Goal: Transaction & Acquisition: Obtain resource

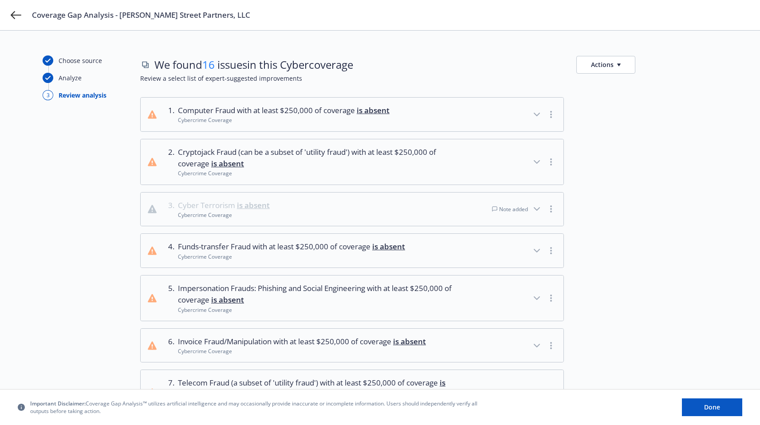
click at [617, 68] on button "Actions" at bounding box center [605, 65] width 59 height 18
click at [536, 115] on icon "button" at bounding box center [536, 114] width 5 height 3
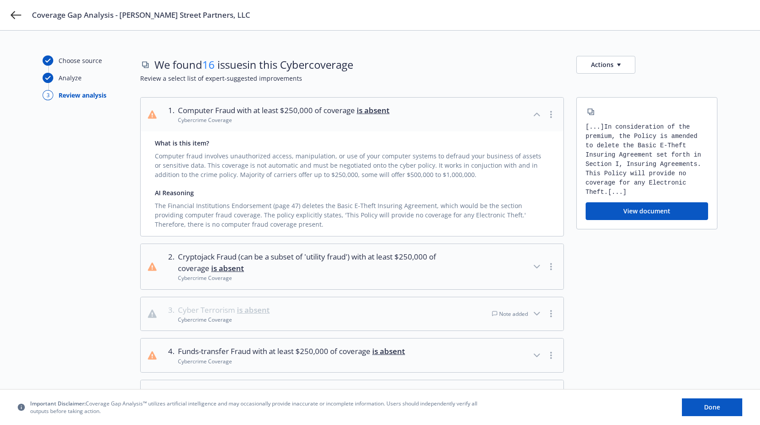
click at [615, 216] on button "View document" at bounding box center [646, 211] width 122 height 18
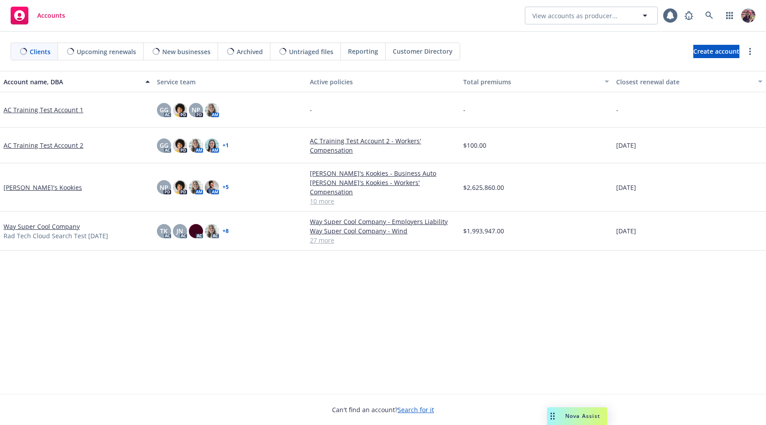
click at [283, 29] on div "Accounts View accounts as producer..." at bounding box center [383, 16] width 766 height 32
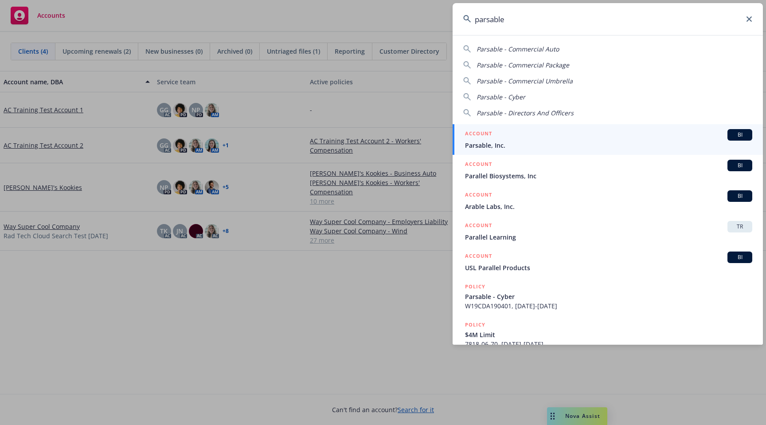
type input "parsable"
click at [554, 136] on div "ACCOUNT BI" at bounding box center [608, 135] width 287 height 12
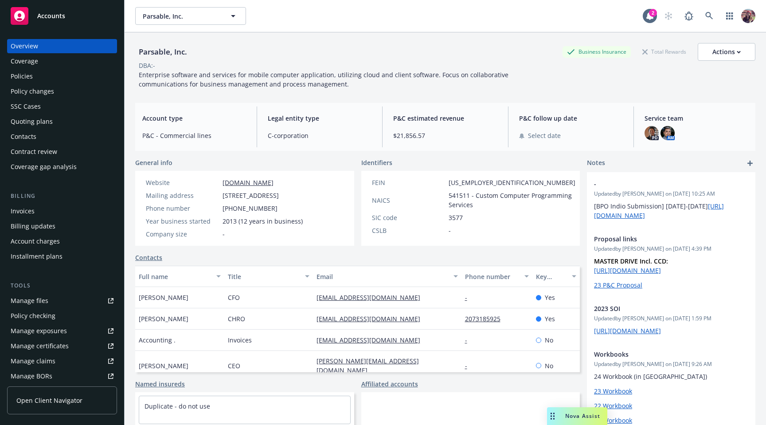
click at [451, 21] on div "Parsable, Inc. Parsable, Inc." at bounding box center [389, 16] width 508 height 18
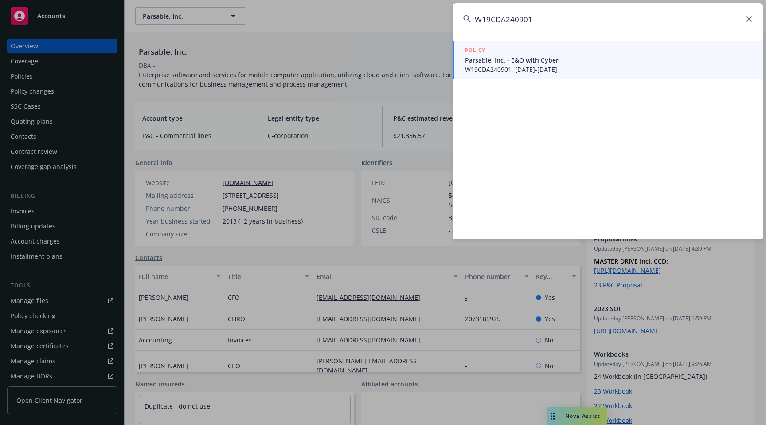
type input "W19CDA240901"
click at [551, 70] on span "W19CDA240901, [DATE]-[DATE]" at bounding box center [608, 69] width 287 height 9
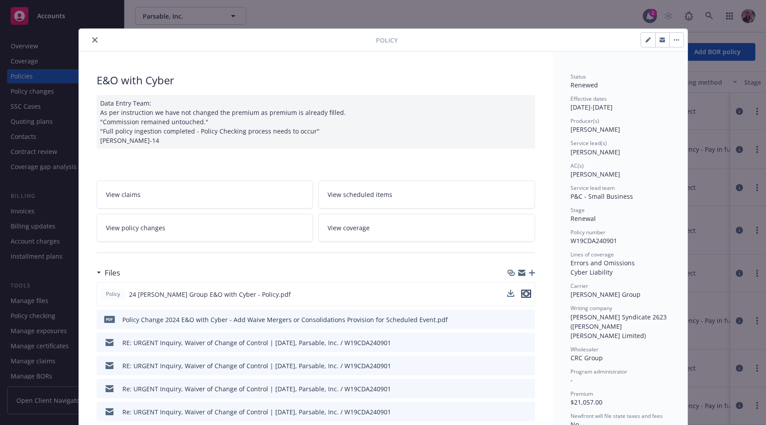
click at [526, 294] on icon "preview file" at bounding box center [526, 294] width 8 height 6
click at [276, 21] on div "Policy E&O with Cyber Data Entry Team: As per instruction we have not changed t…" at bounding box center [383, 212] width 766 height 425
click at [85, 39] on div at bounding box center [229, 40] width 294 height 11
click at [85, 41] on div at bounding box center [229, 40] width 294 height 11
click at [90, 43] on button "close" at bounding box center [95, 40] width 11 height 11
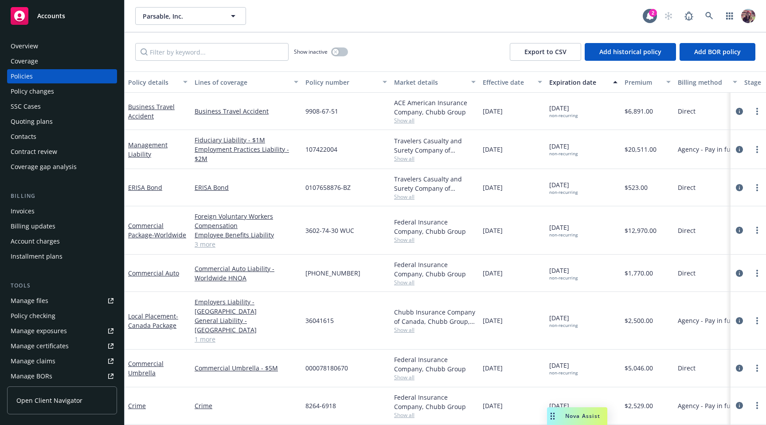
click at [342, 16] on div "Parsable, Inc. Parsable, Inc." at bounding box center [389, 16] width 508 height 18
